Goal: Information Seeking & Learning: Learn about a topic

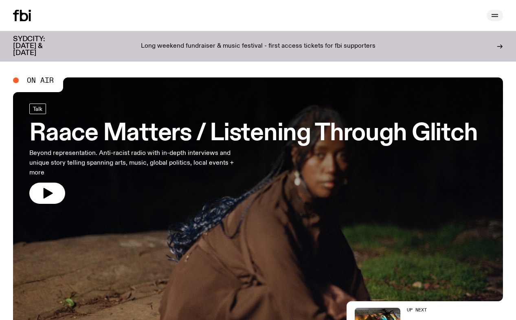
click at [497, 16] on icon "button" at bounding box center [495, 16] width 10 height 10
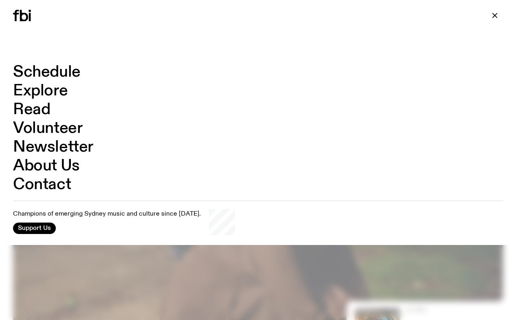
click at [39, 72] on link "Schedule" at bounding box center [47, 71] width 68 height 15
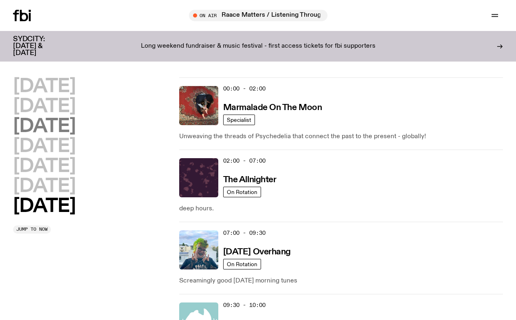
click at [75, 128] on h2 "[DATE]" at bounding box center [44, 126] width 62 height 18
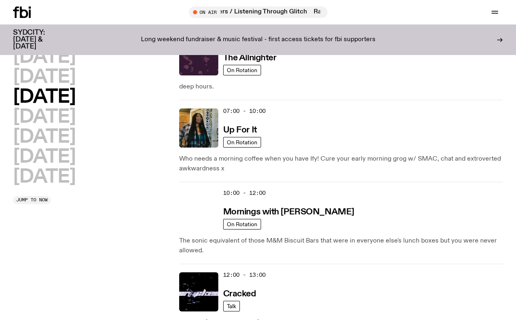
scroll to position [55, 0]
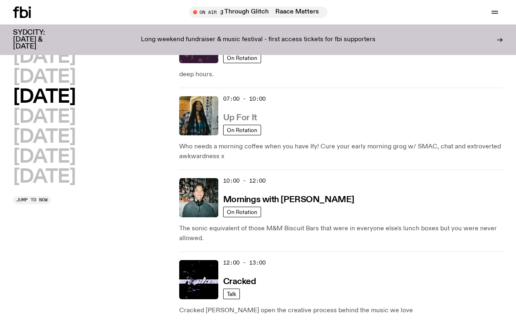
click at [239, 117] on h3 "Up For It" at bounding box center [240, 118] width 34 height 9
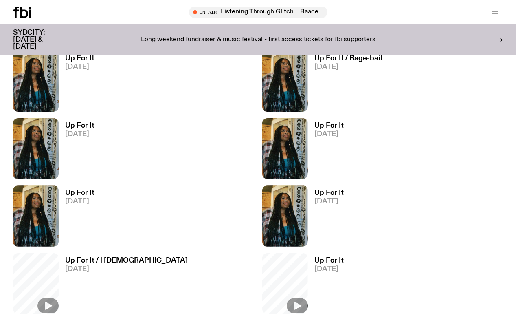
scroll to position [738, 0]
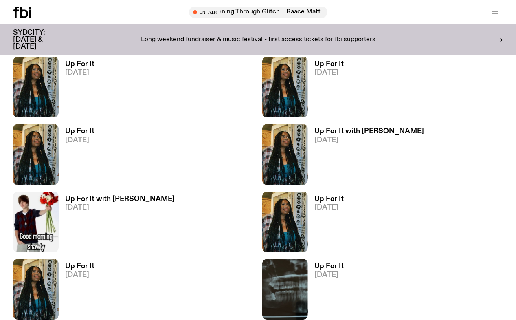
click at [326, 205] on span "[DATE]" at bounding box center [329, 207] width 29 height 7
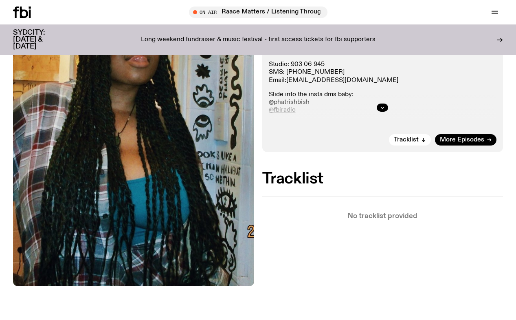
scroll to position [180, 0]
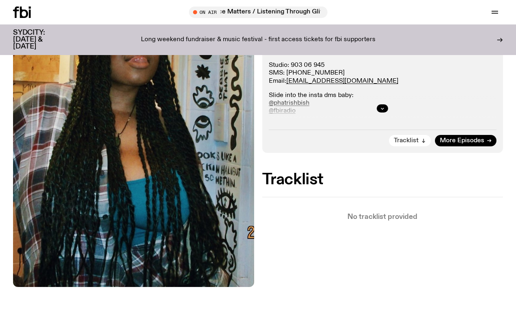
click at [414, 139] on span "Tracklist" at bounding box center [406, 141] width 25 height 6
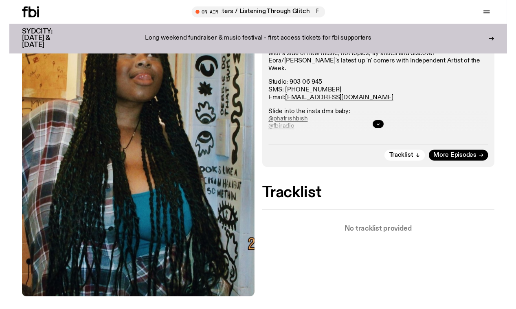
scroll to position [156, 0]
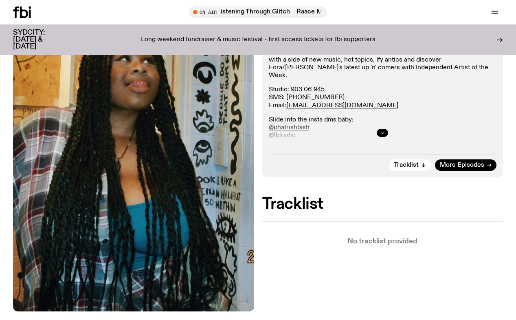
click at [381, 132] on icon "button" at bounding box center [382, 132] width 5 height 5
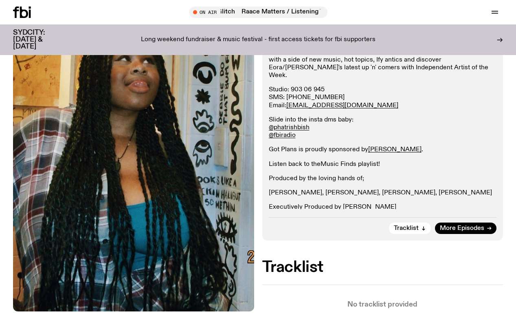
click at [362, 161] on link "Music Finds playlist!" at bounding box center [351, 164] width 60 height 7
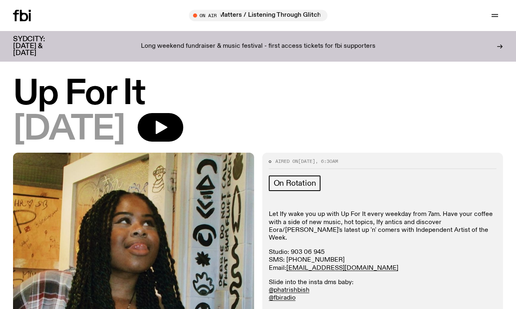
scroll to position [0, 0]
click at [168, 126] on icon "button" at bounding box center [162, 127] width 12 height 13
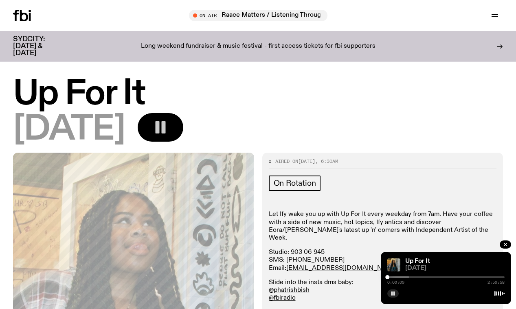
click at [441, 276] on div at bounding box center [446, 277] width 117 height 2
click at [458, 276] on div at bounding box center [446, 277] width 117 height 2
click at [469, 277] on div at bounding box center [446, 277] width 117 height 2
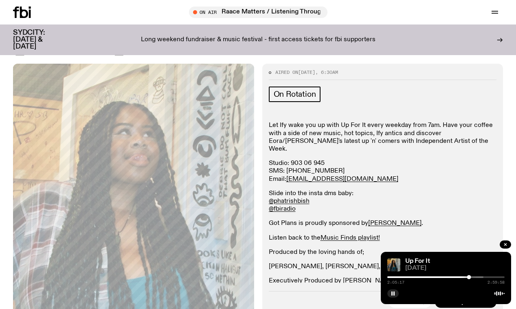
scroll to position [95, 0]
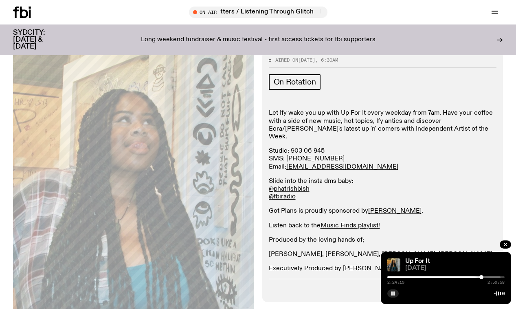
click at [487, 277] on div at bounding box center [442, 277] width 117 height 2
click at [492, 276] on div "2:31:58 2:59:58" at bounding box center [446, 279] width 117 height 10
click at [492, 276] on div at bounding box center [446, 277] width 117 height 2
click at [499, 276] on div at bounding box center [446, 277] width 117 height 2
click at [504, 276] on div at bounding box center [446, 277] width 117 height 2
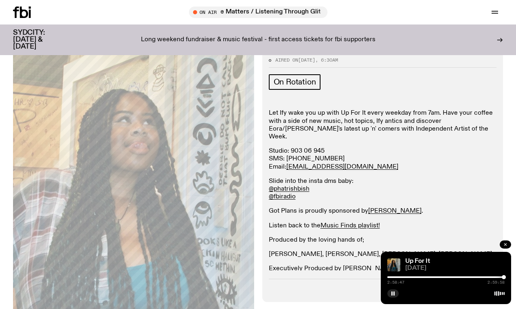
click at [505, 242] on button "button" at bounding box center [505, 244] width 11 height 8
